Goal: Information Seeking & Learning: Stay updated

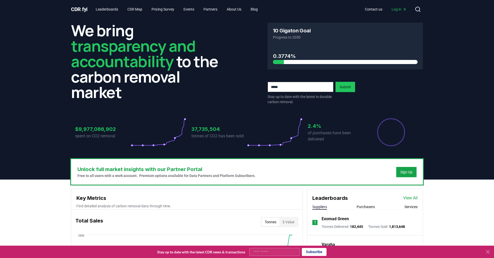
click at [253, 21] on div "We bring transparency and accountability to the carbon removal market 10 Gigato…" at bounding box center [247, 89] width 360 height 140
click at [262, 10] on link "Blog" at bounding box center [253, 9] width 15 height 9
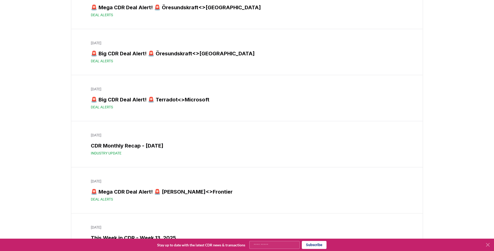
scroll to position [2437, 0]
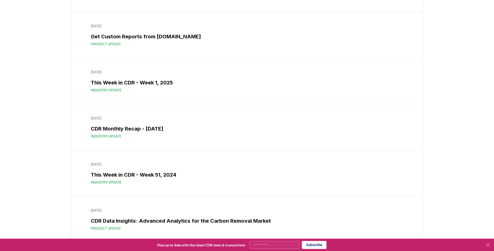
scroll to position [3844, 0]
